Goal: Navigation & Orientation: Find specific page/section

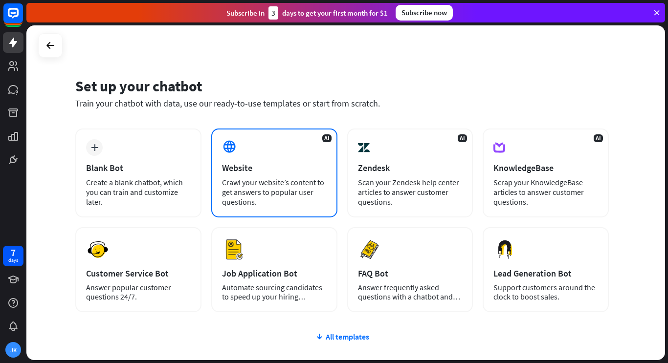
click at [307, 164] on div "Website" at bounding box center [274, 167] width 105 height 11
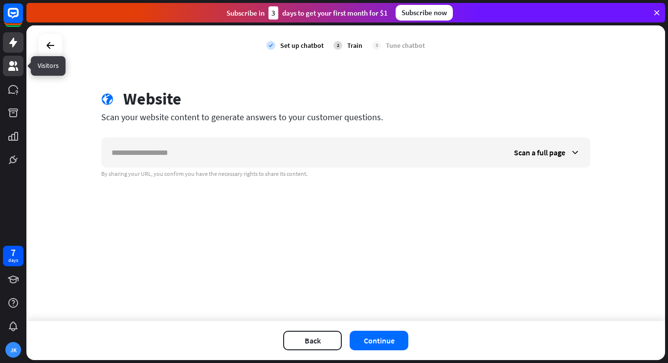
click at [16, 72] on link at bounding box center [13, 66] width 21 height 21
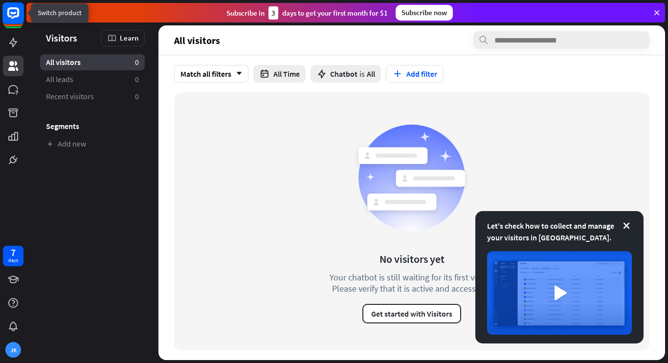
click at [10, 13] on rect at bounding box center [13, 13] width 22 height 22
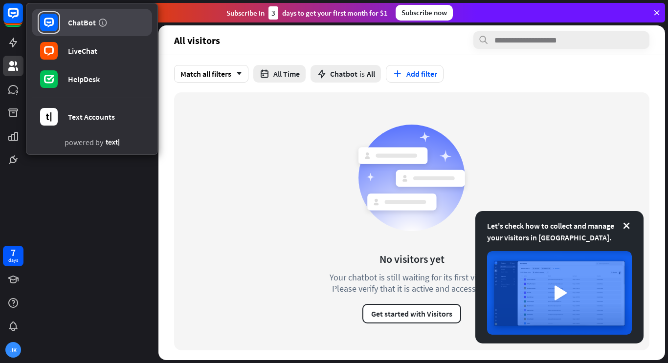
click at [76, 22] on div "ChatBot" at bounding box center [82, 23] width 28 height 10
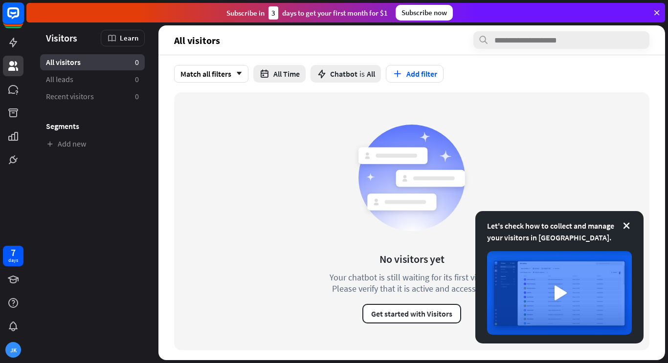
click at [12, 6] on rect at bounding box center [13, 13] width 22 height 22
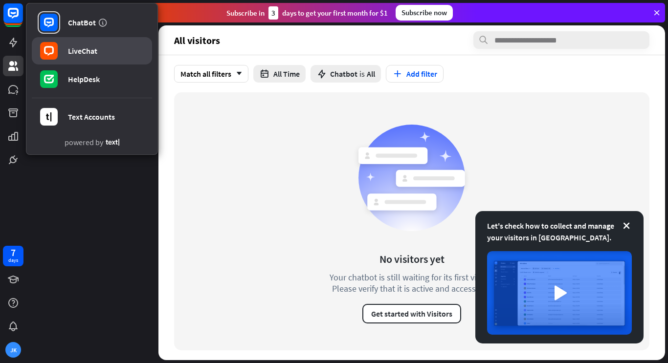
click at [74, 56] on link "LiveChat" at bounding box center [92, 50] width 120 height 27
